Goal: Information Seeking & Learning: Learn about a topic

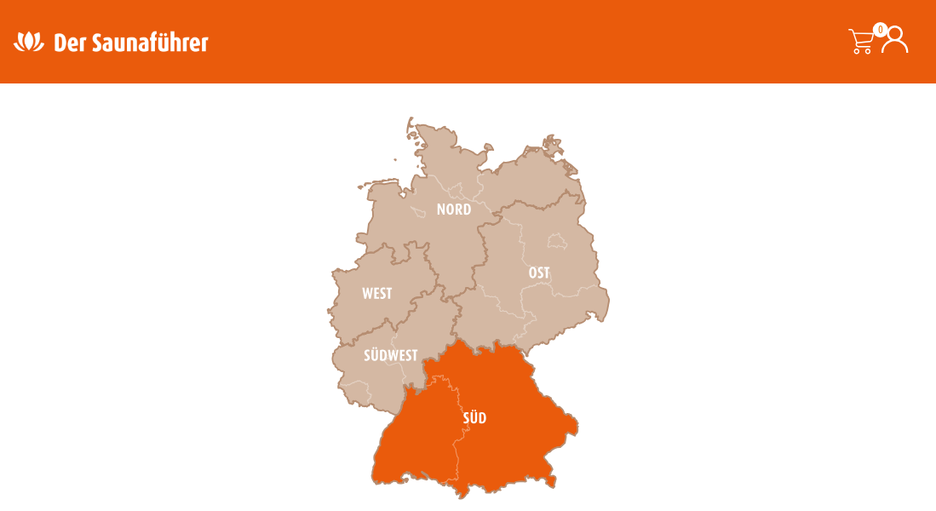
click at [487, 392] on icon at bounding box center [474, 419] width 207 height 161
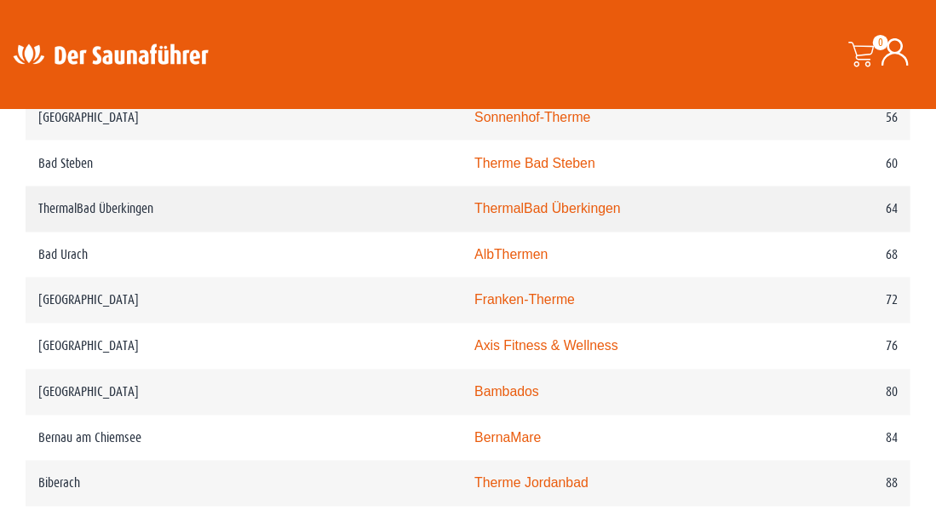
scroll to position [1362, 0]
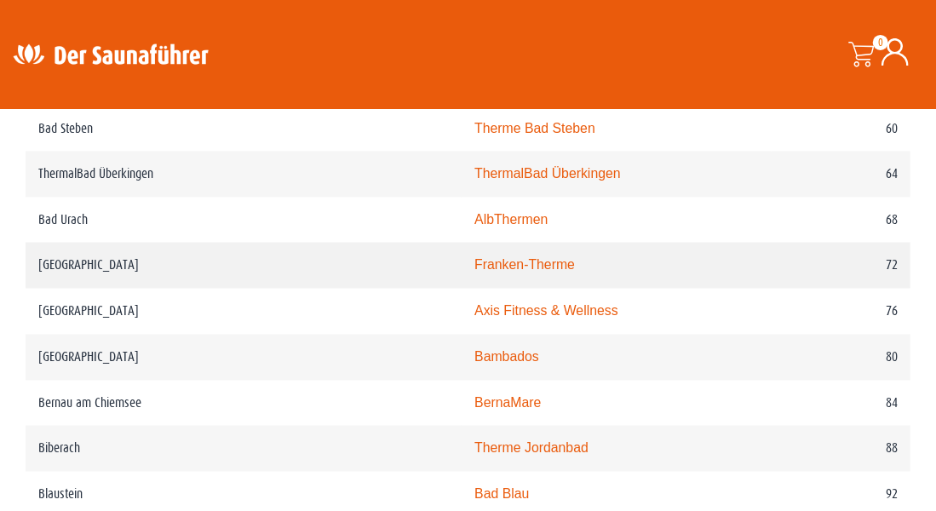
click at [474, 271] on link "Franken-Therme" at bounding box center [524, 265] width 100 height 14
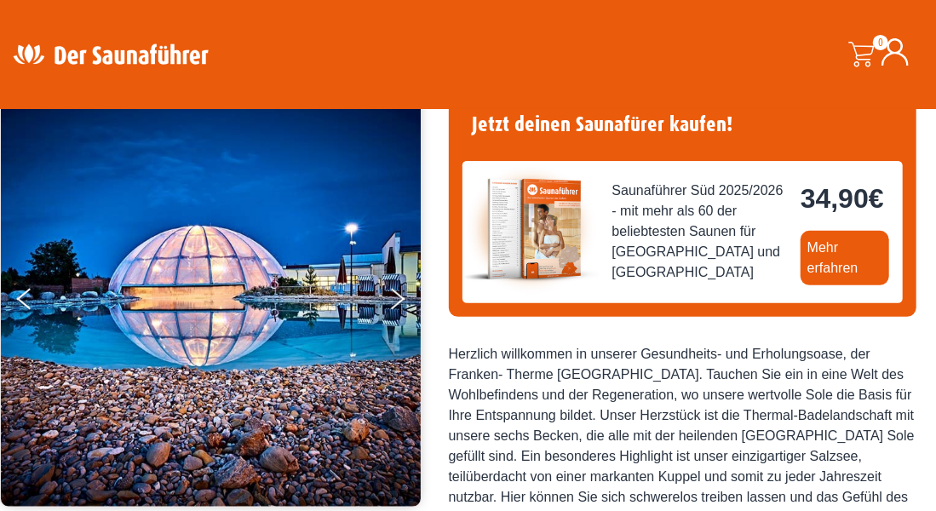
scroll to position [170, 0]
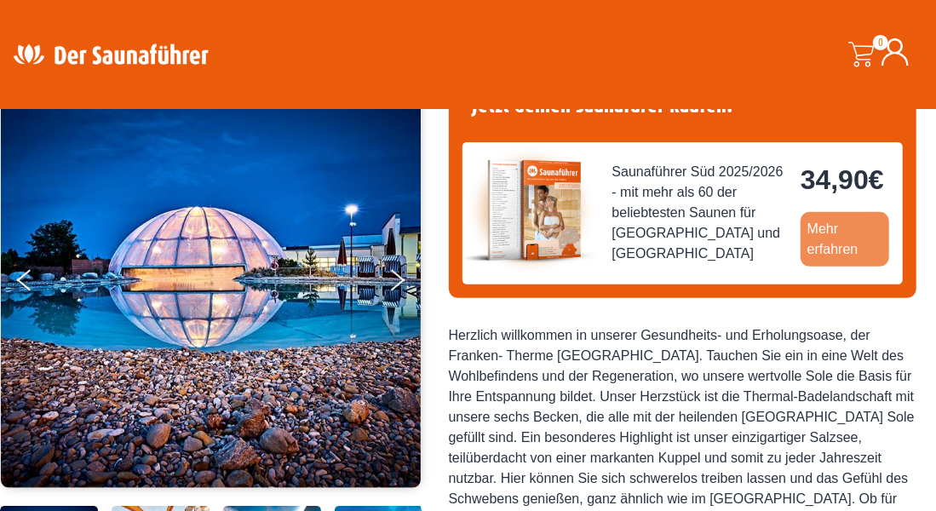
click at [819, 235] on link "Mehr erfahren" at bounding box center [844, 239] width 89 height 54
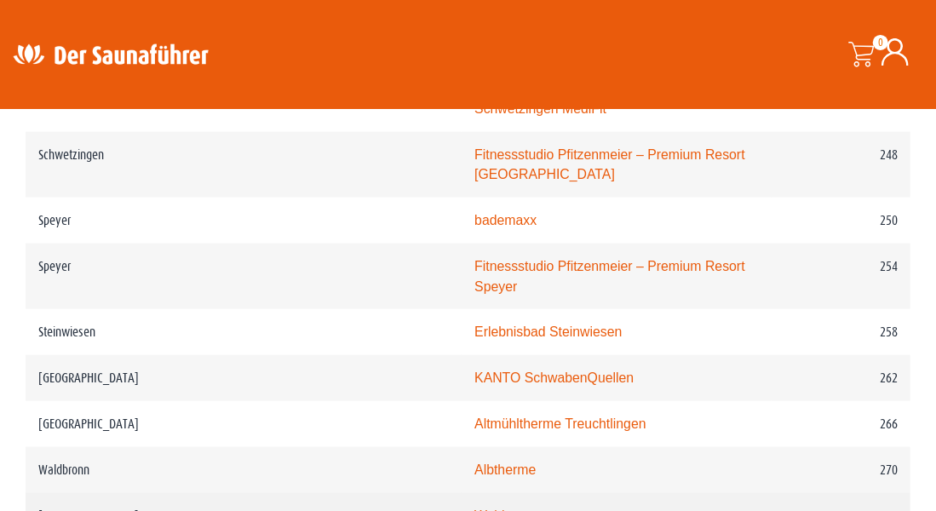
scroll to position [3745, 0]
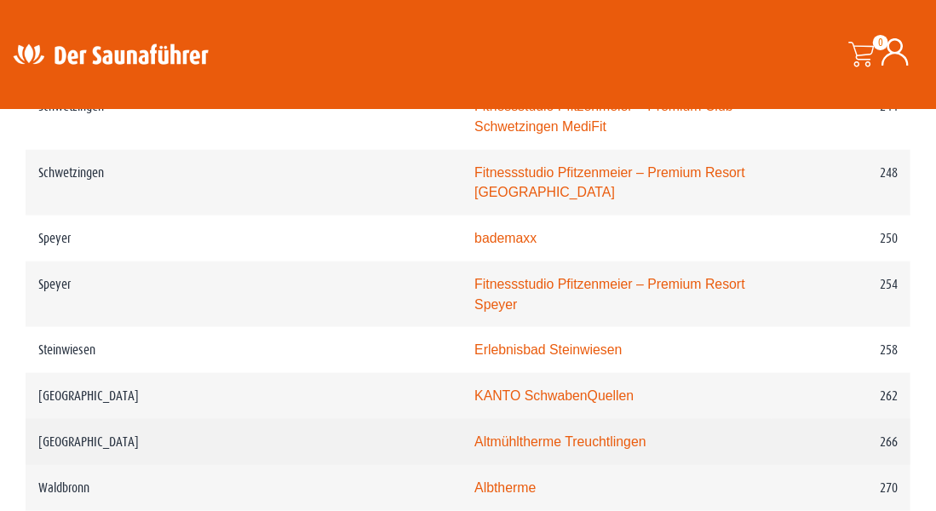
click at [474, 434] on link "Altmühltherme Treuchtlingen" at bounding box center [559, 441] width 171 height 14
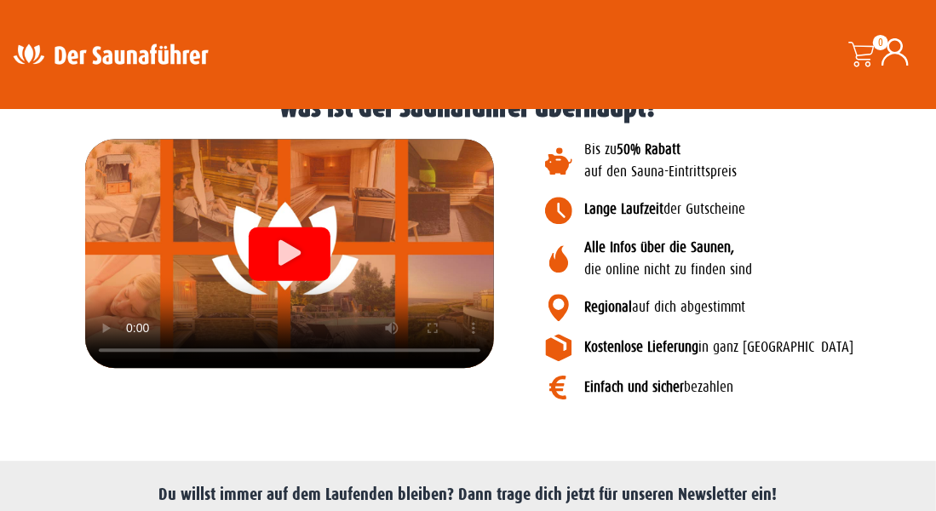
scroll to position [2043, 0]
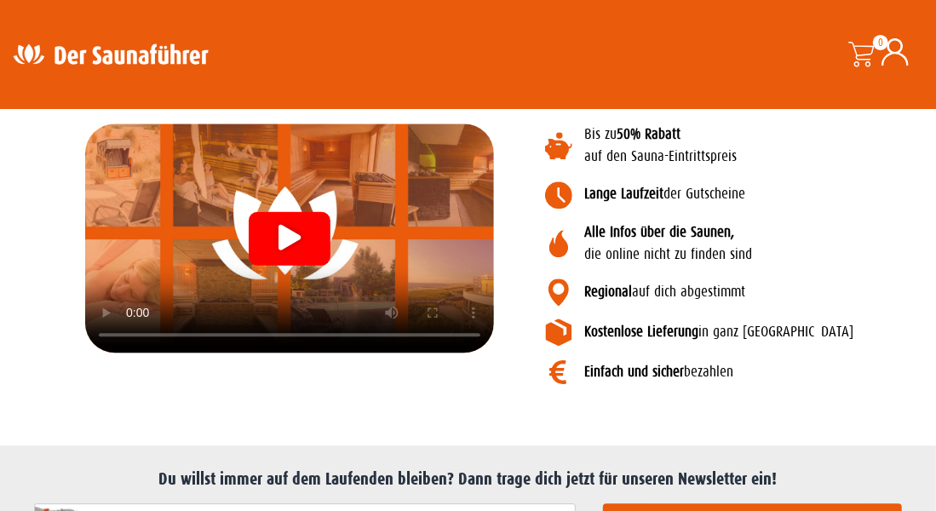
click at [282, 230] on icon "Video abspielen" at bounding box center [289, 237] width 22 height 26
